Goal: Task Accomplishment & Management: Use online tool/utility

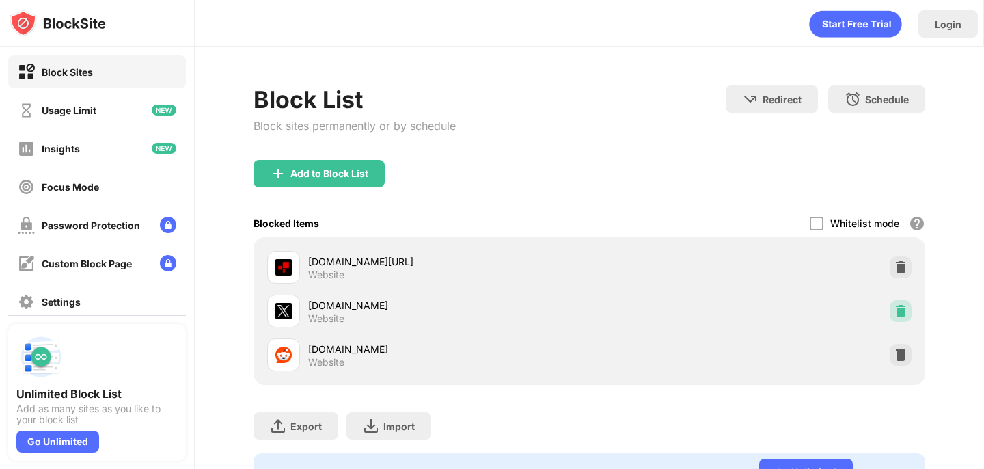
click at [895, 316] on img at bounding box center [901, 311] width 14 height 14
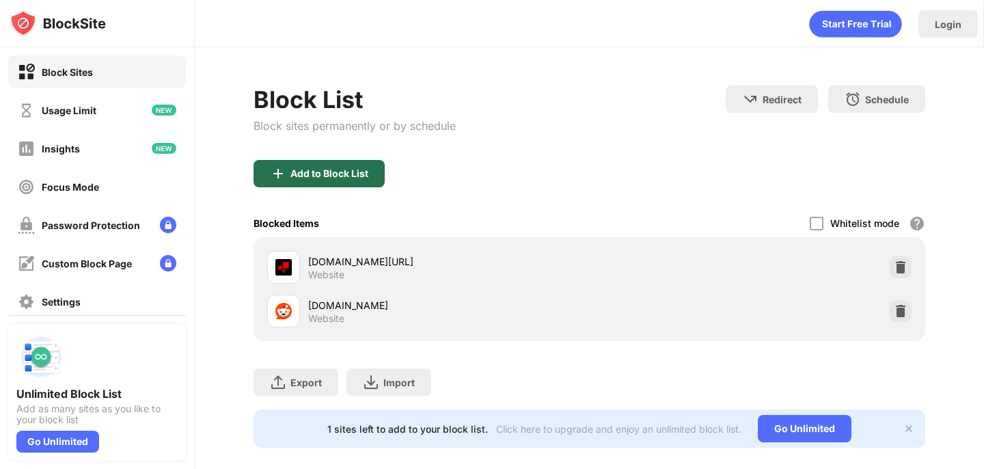
click at [360, 172] on div "Add to Block List" at bounding box center [329, 173] width 78 height 11
